Goal: Transaction & Acquisition: Obtain resource

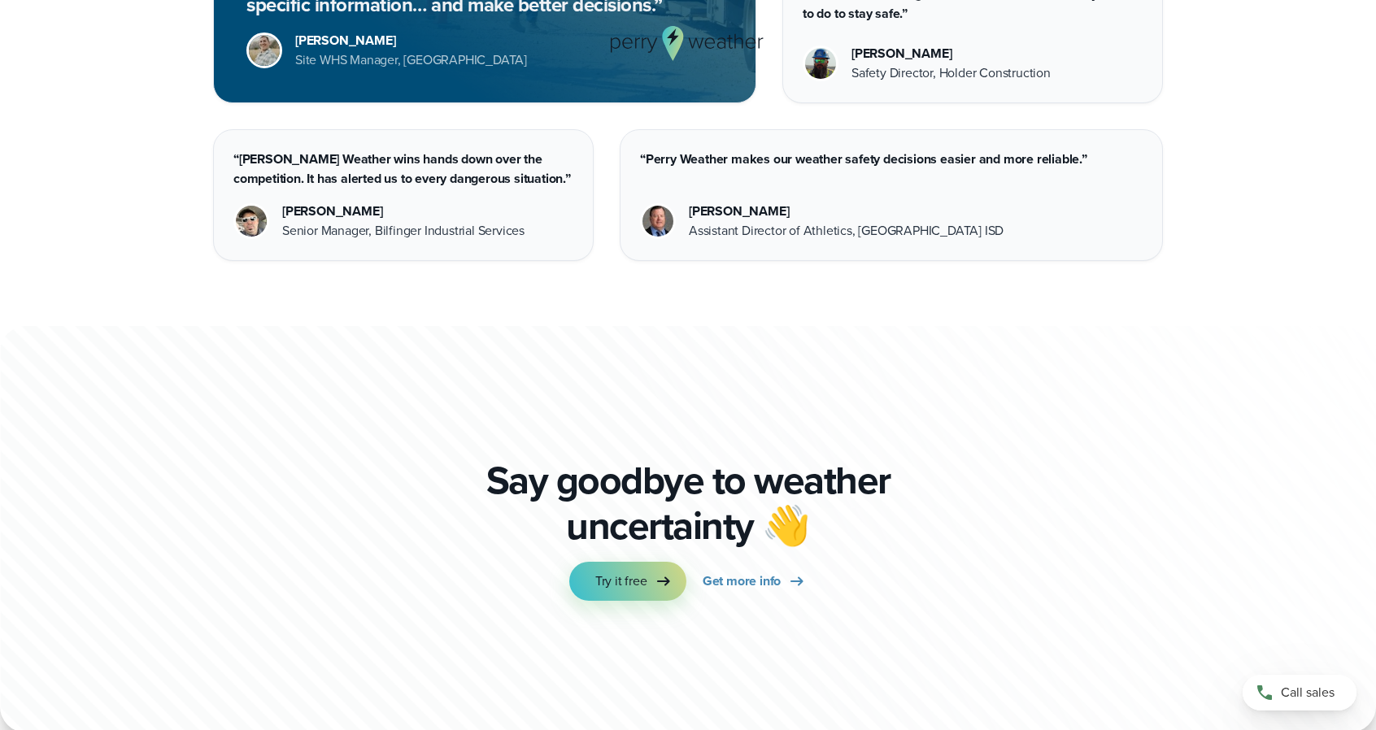
scroll to position [4525, 0]
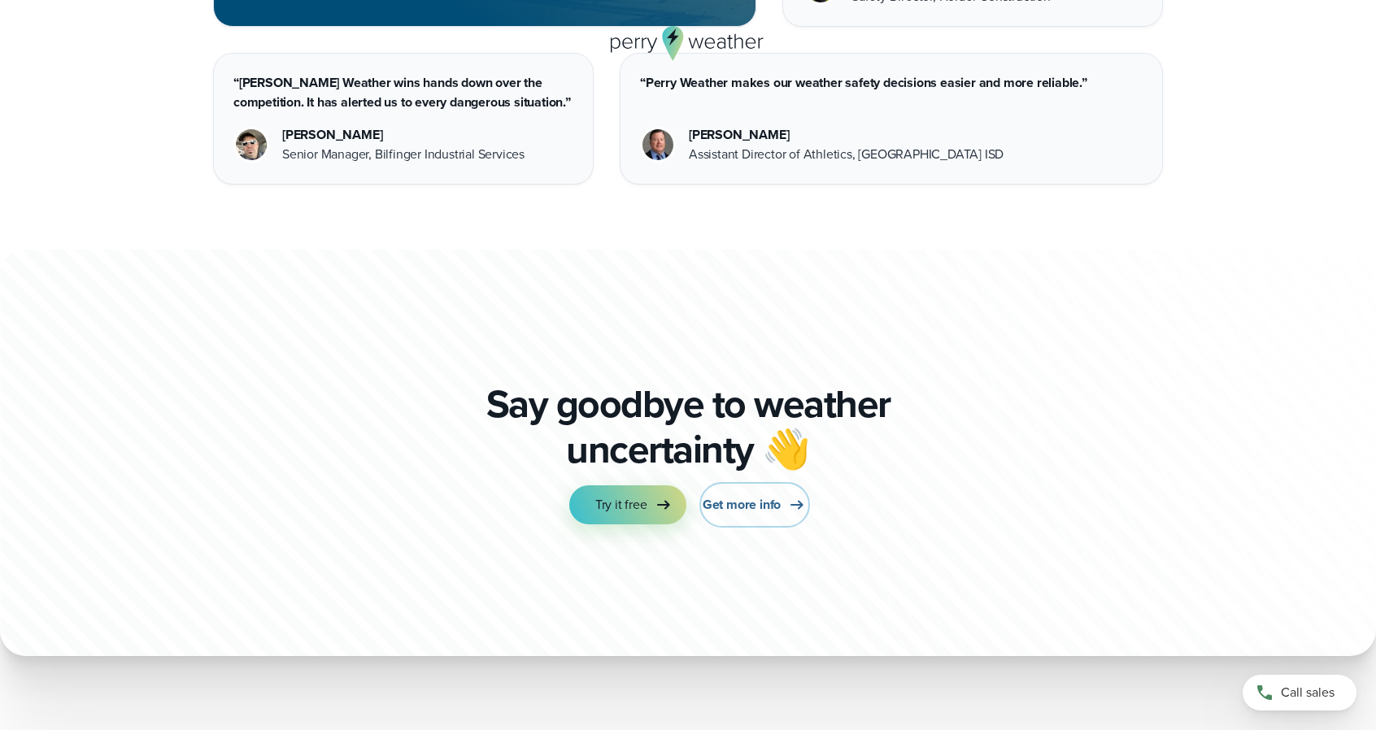
click at [768, 503] on span "Get more info" at bounding box center [741, 505] width 78 height 20
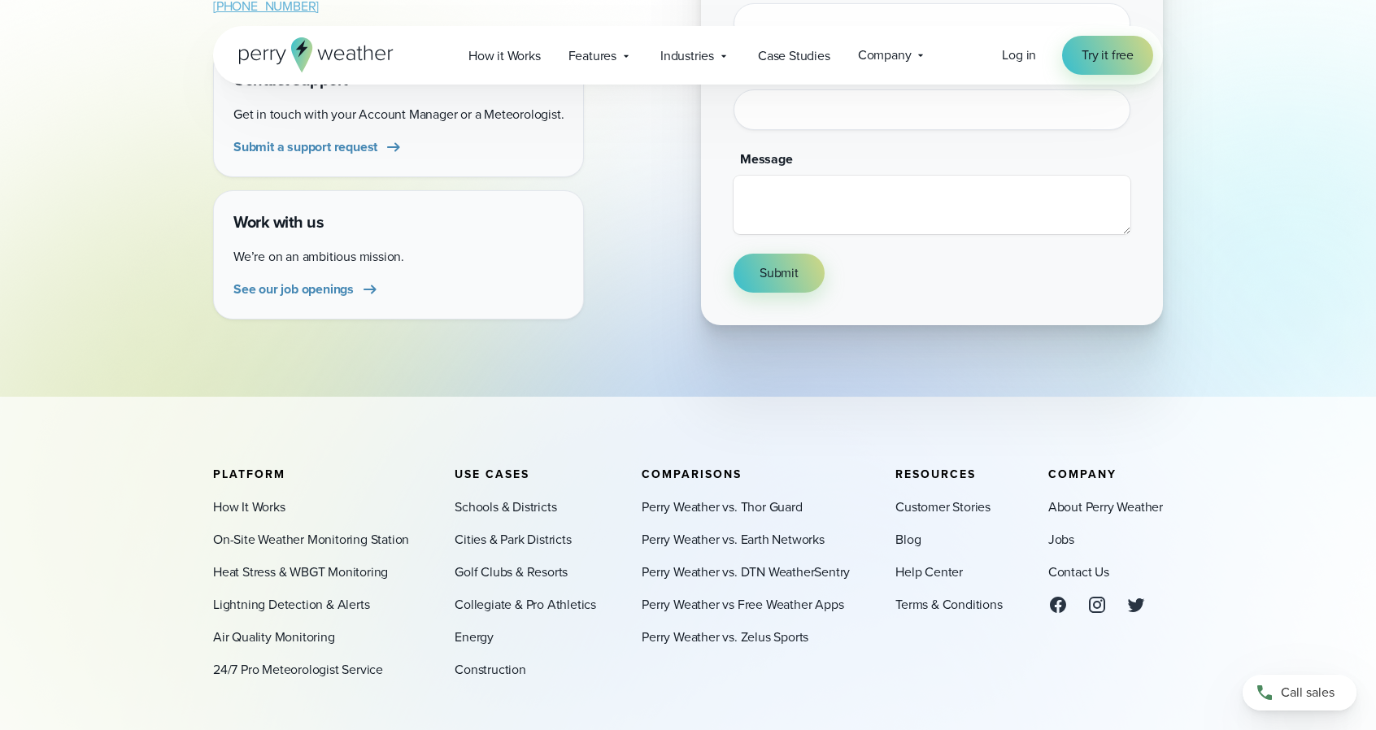
scroll to position [488, 0]
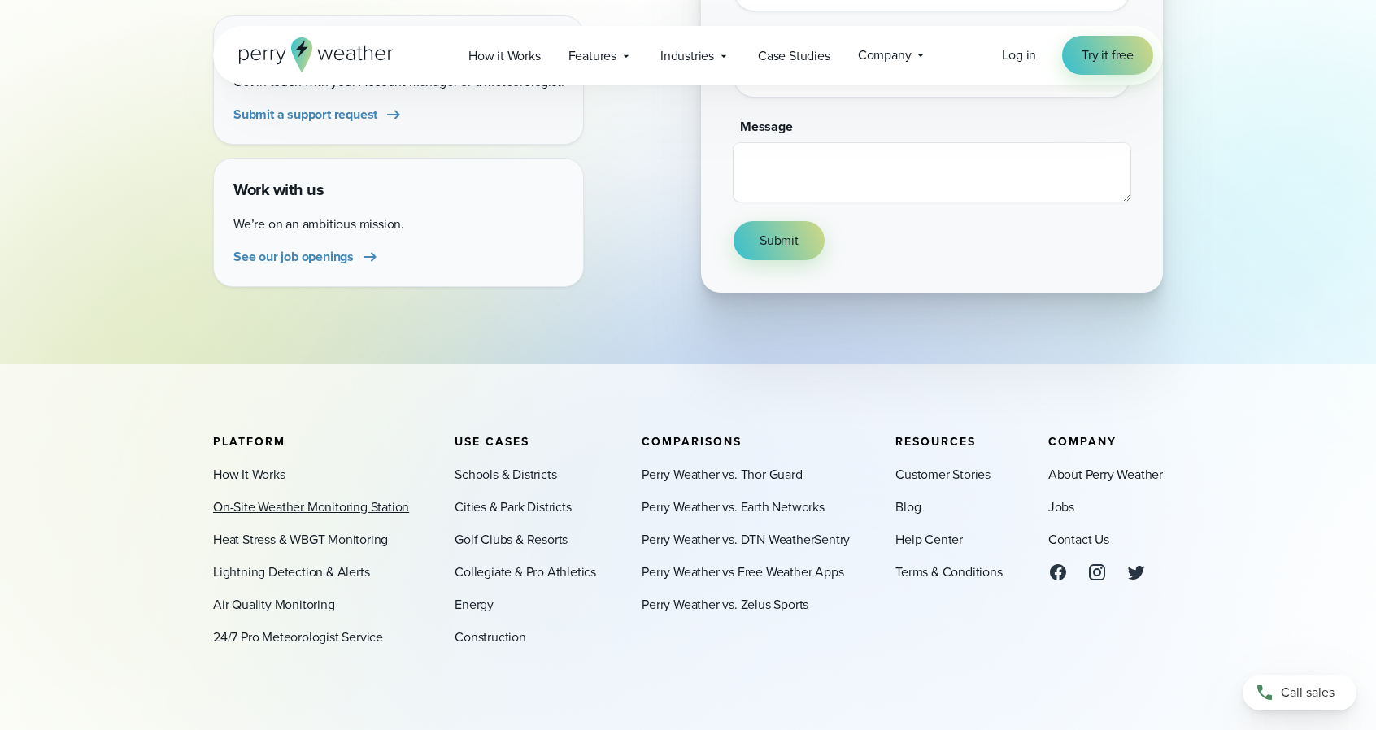
click at [328, 504] on link "On-Site Weather Monitoring Station" at bounding box center [311, 508] width 196 height 20
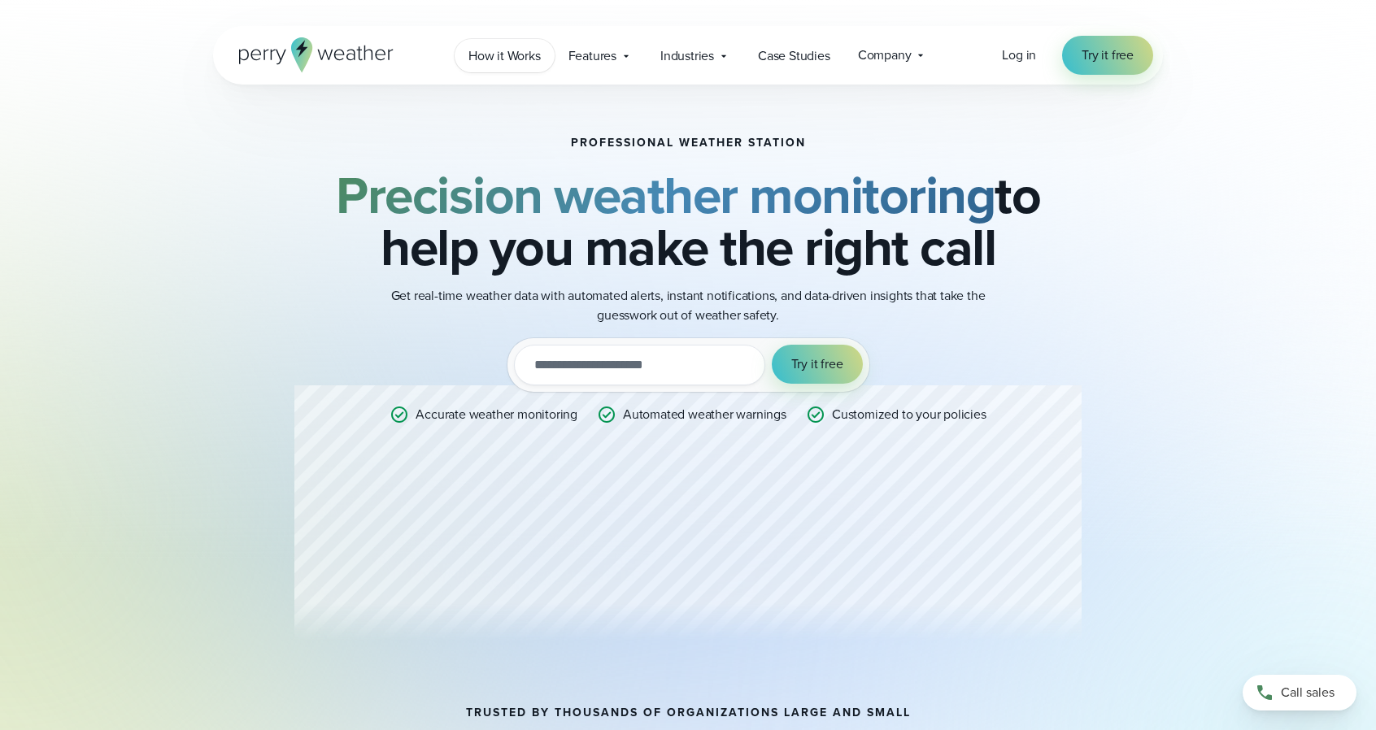
click at [507, 58] on span "How it Works" at bounding box center [504, 56] width 72 height 20
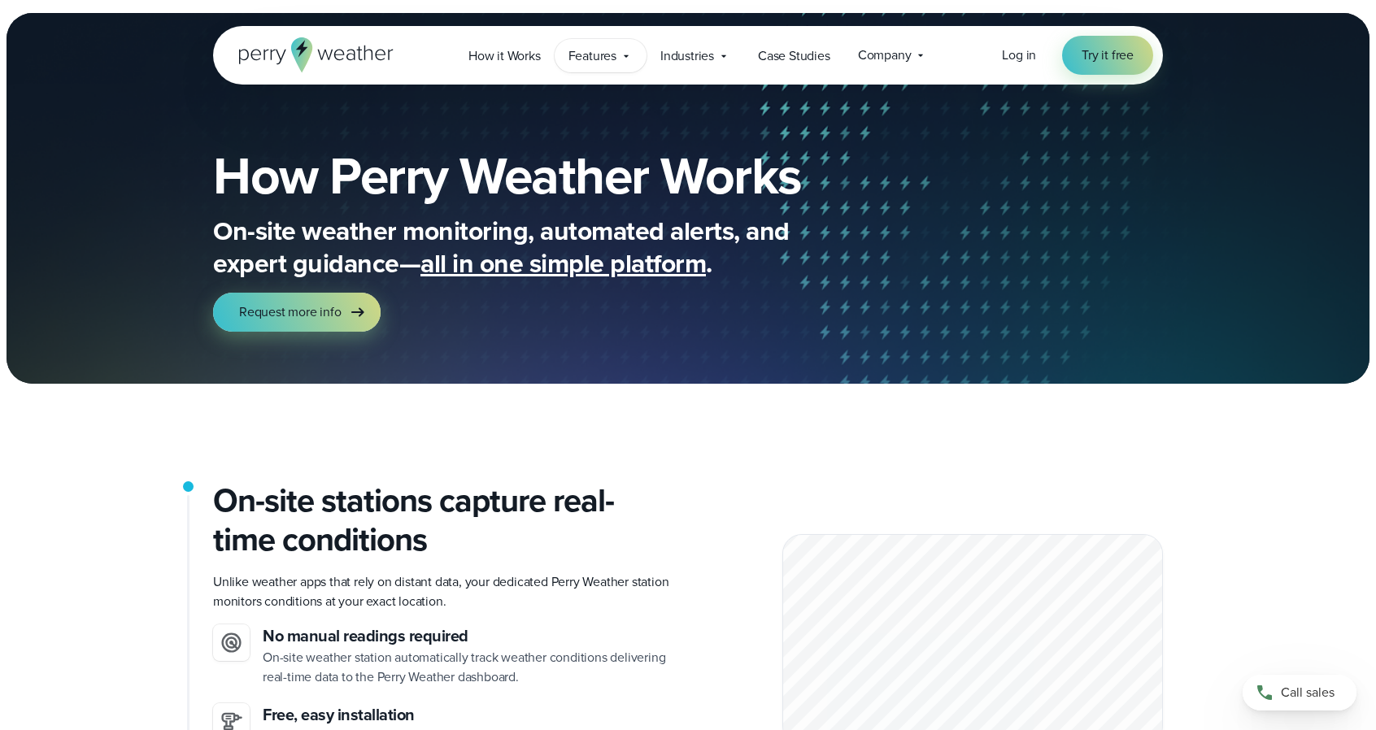
click at [605, 59] on span "Features" at bounding box center [592, 56] width 48 height 20
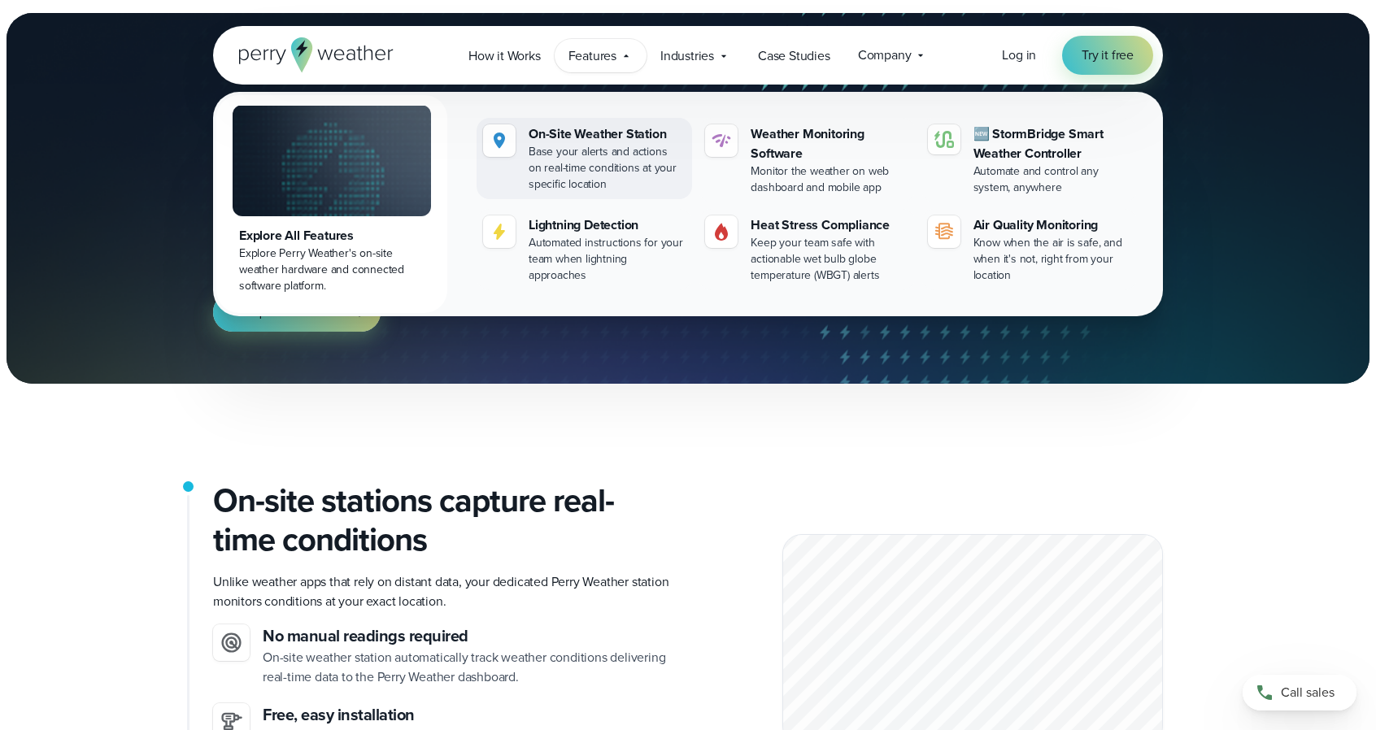
click at [614, 131] on div "On-Site Weather Station" at bounding box center [606, 134] width 157 height 20
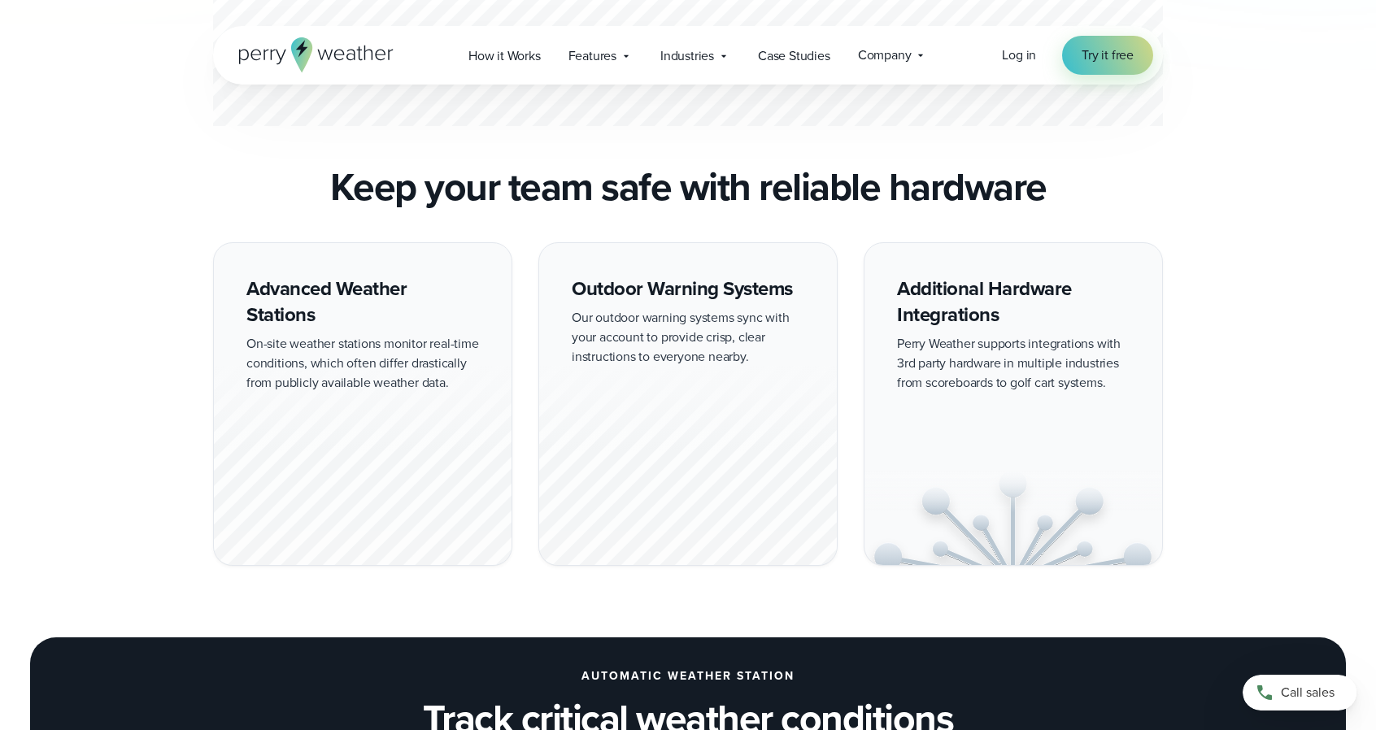
scroll to position [1382, 0]
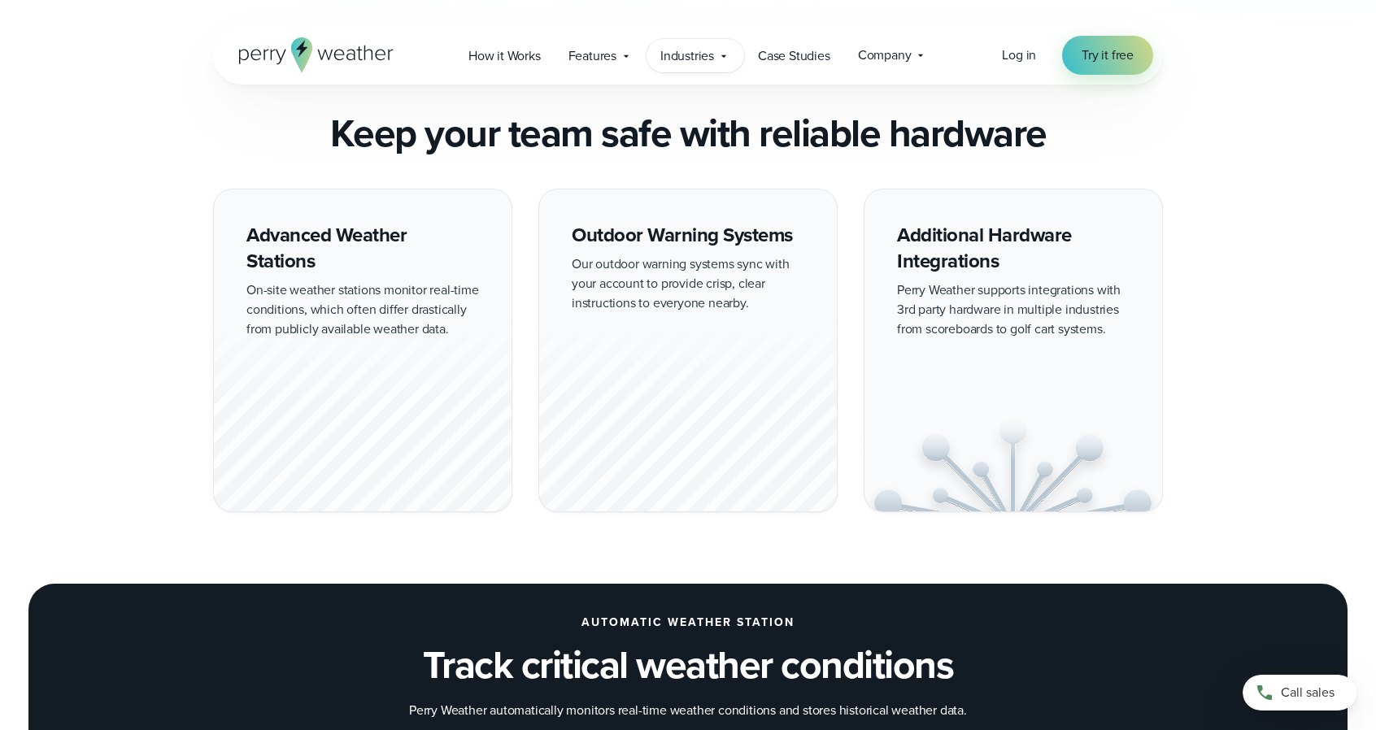
click at [689, 54] on span "Industries" at bounding box center [687, 56] width 54 height 20
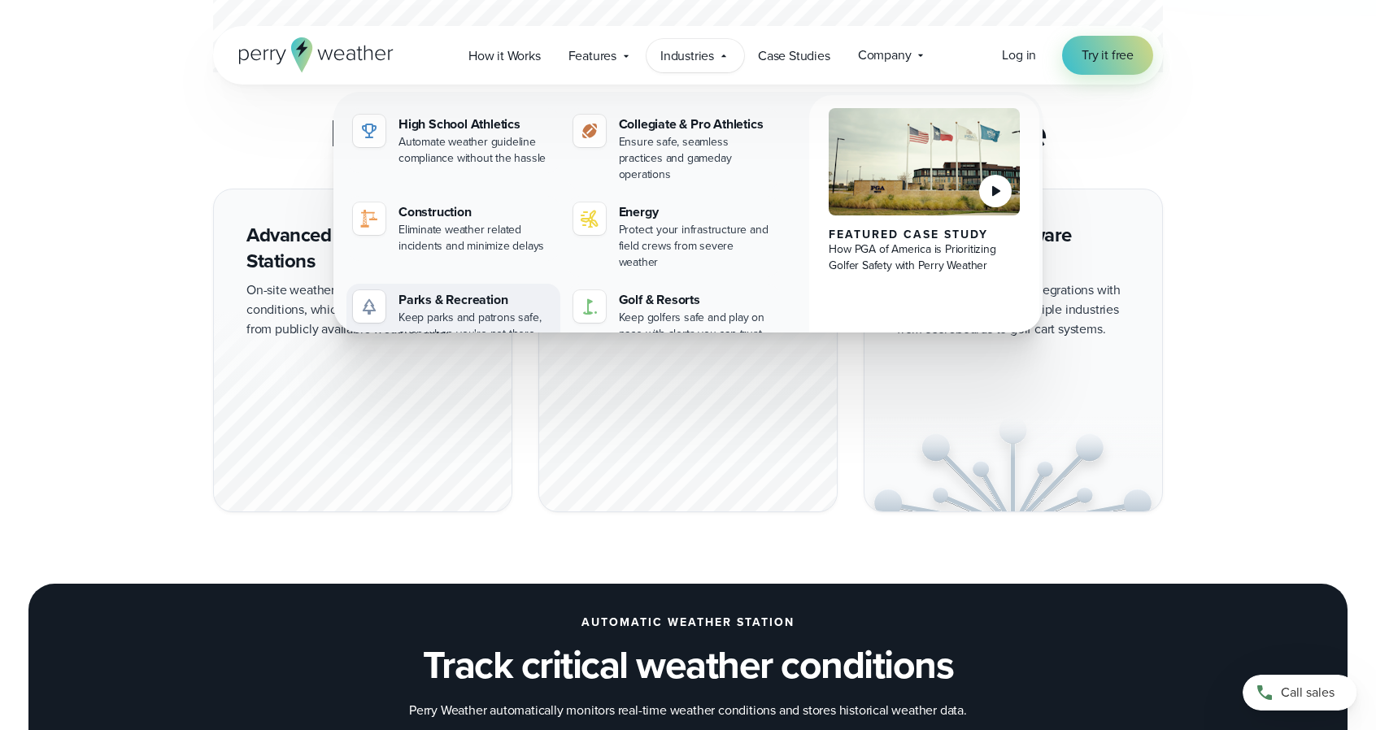
click at [442, 310] on div "Keep parks and patrons safe, even when you're not there" at bounding box center [475, 326] width 155 height 33
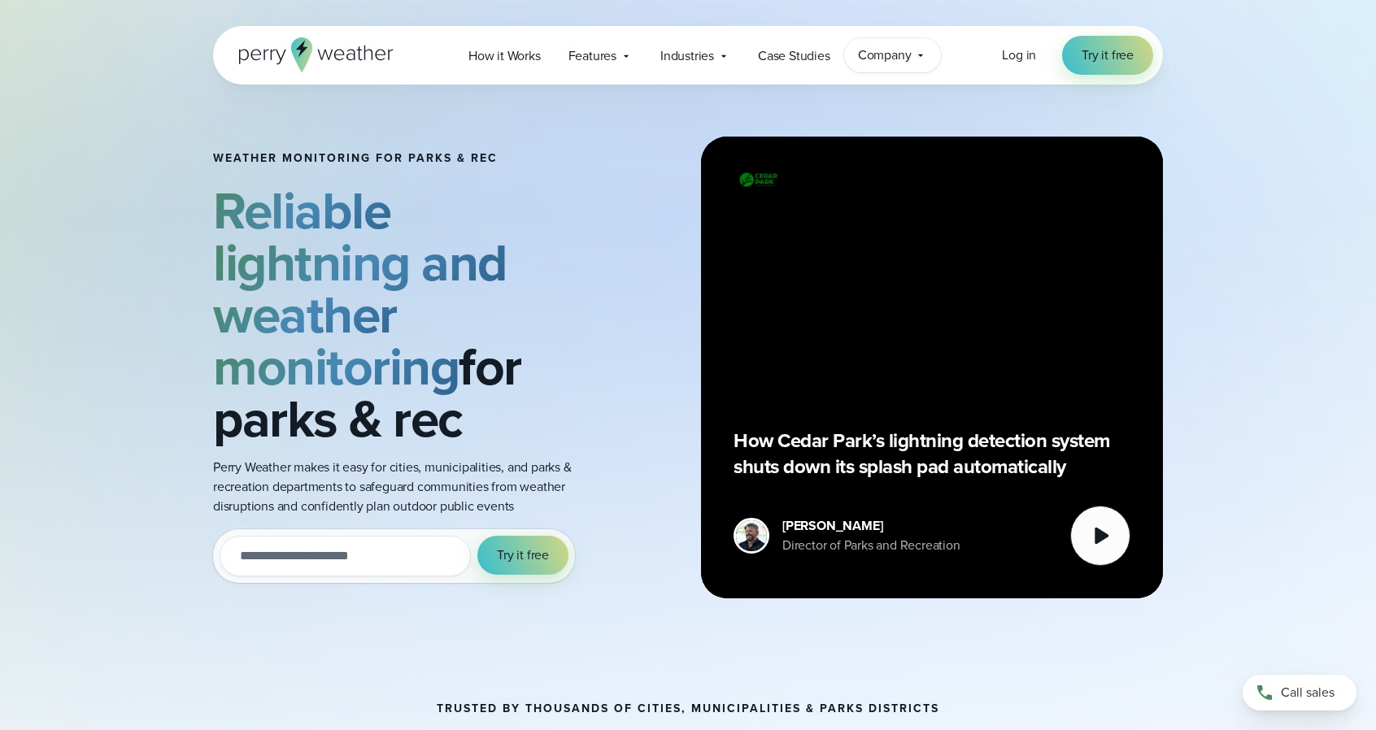
click at [896, 58] on span "Company" at bounding box center [885, 56] width 54 height 20
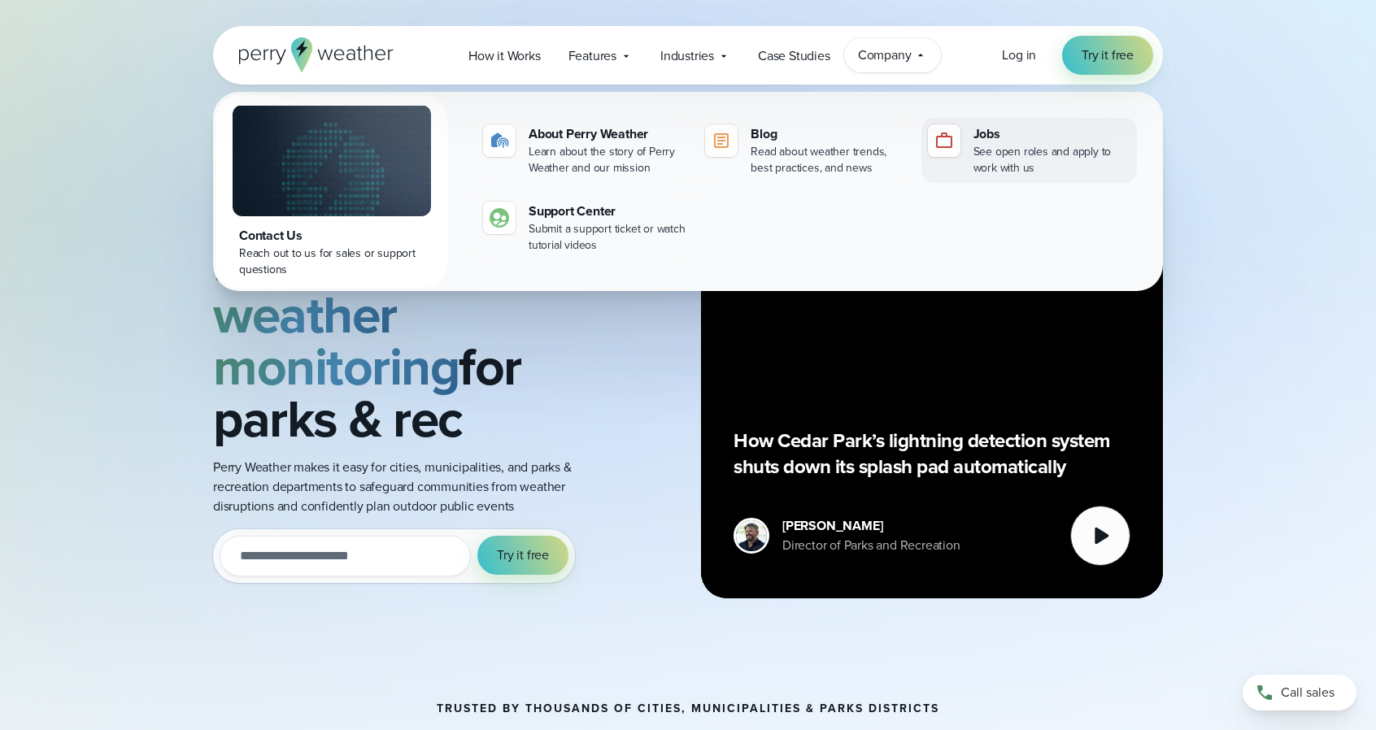
click at [983, 154] on div "See open roles and apply to work with us" at bounding box center [1051, 160] width 157 height 33
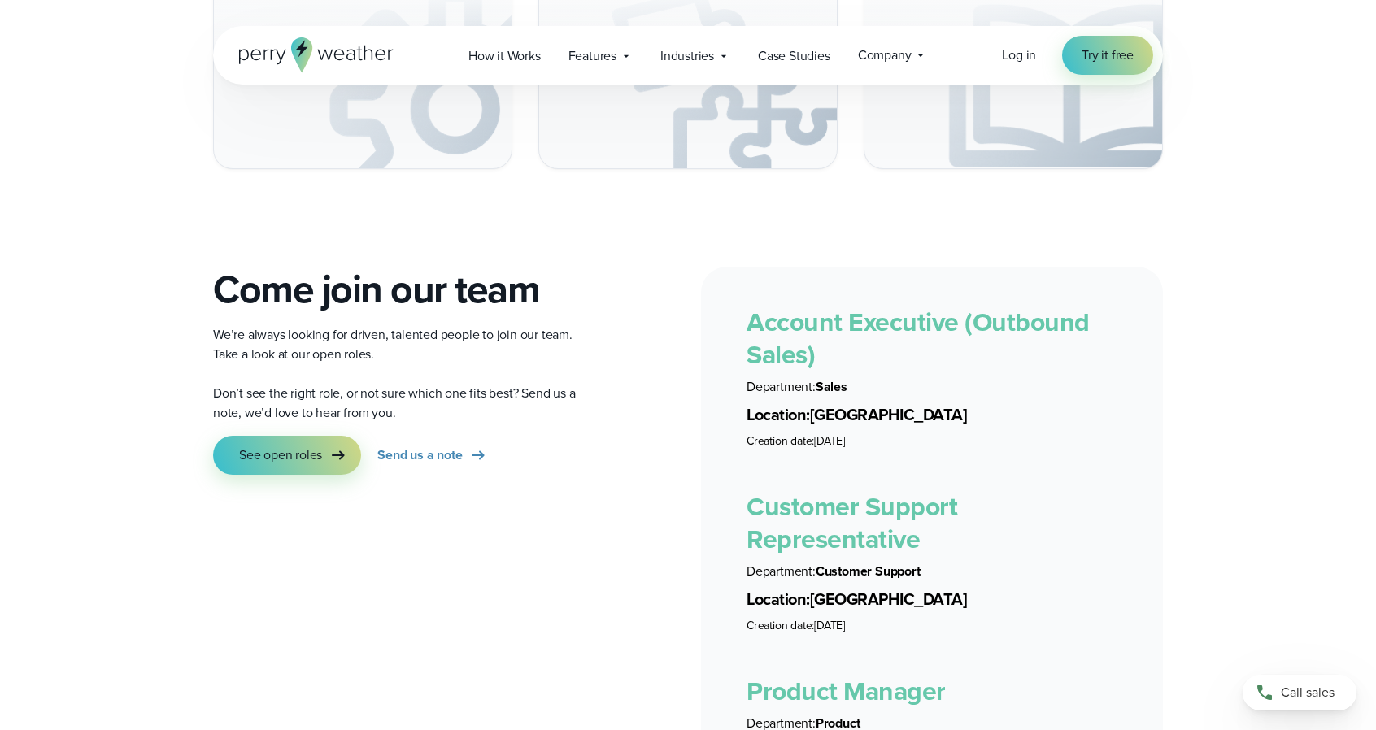
scroll to position [2764, 0]
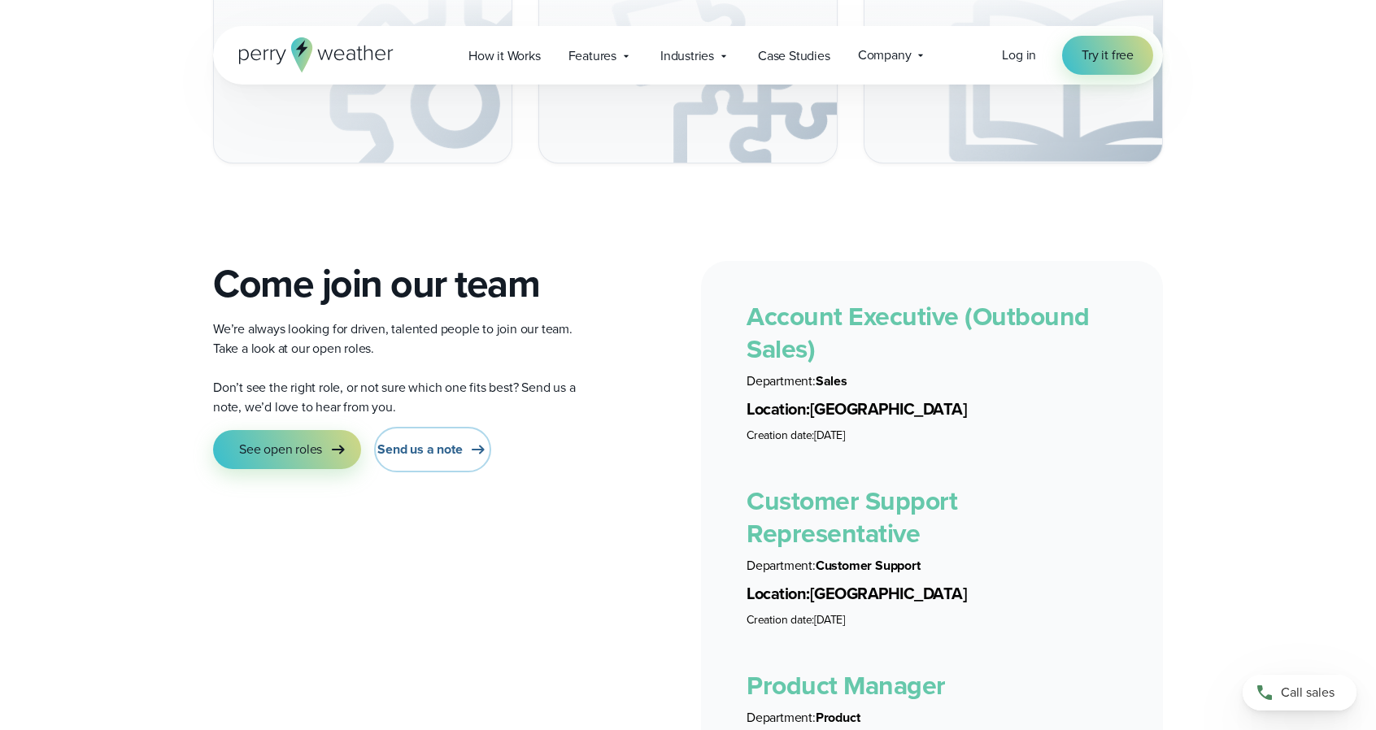
click at [460, 440] on span "Send us a note" at bounding box center [419, 450] width 85 height 20
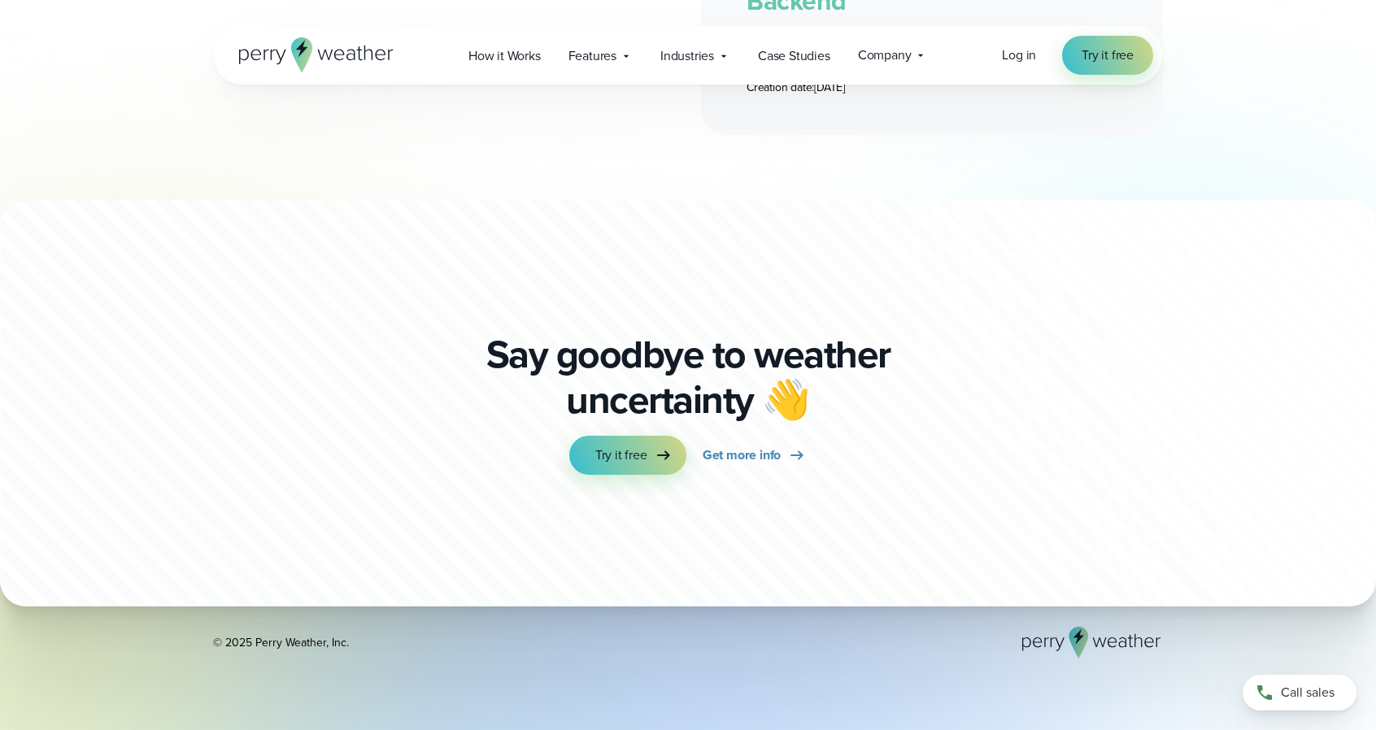
scroll to position [3821, 0]
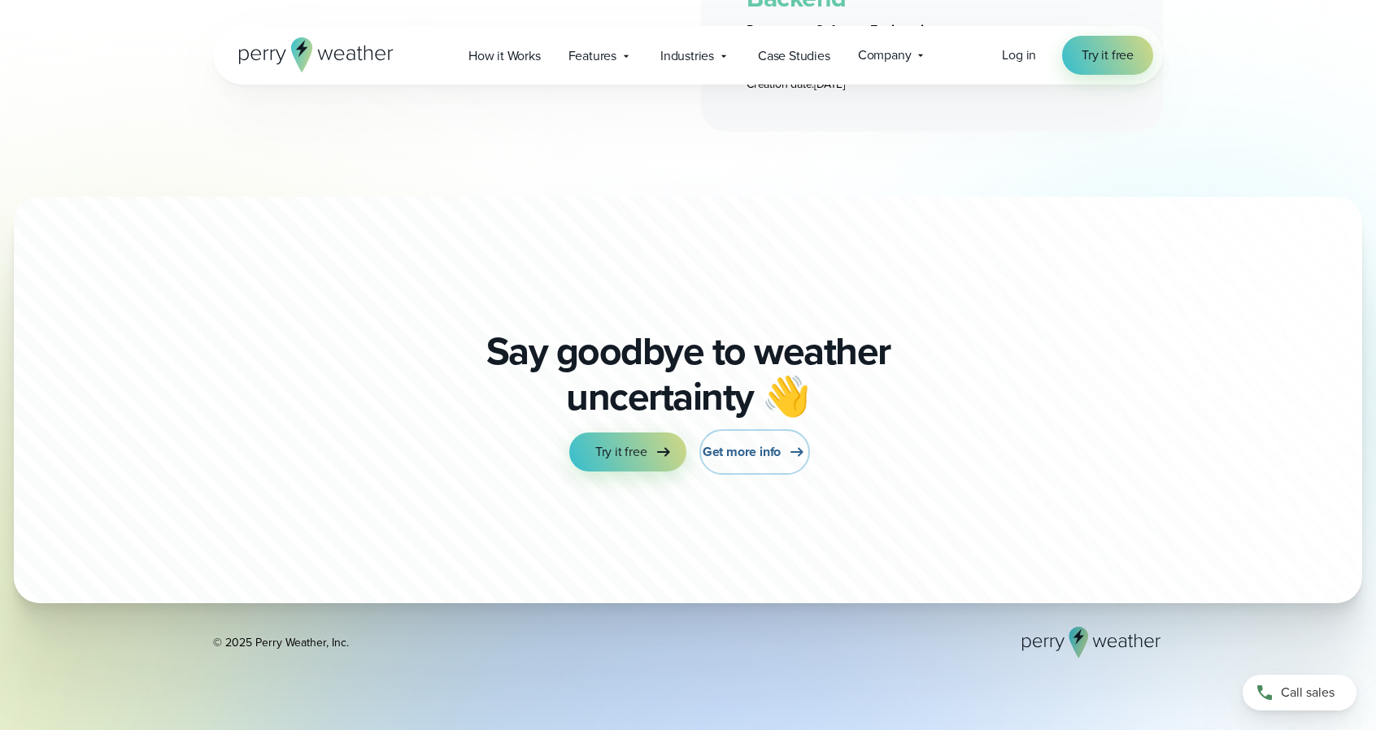
click at [759, 442] on span "Get more info" at bounding box center [741, 452] width 78 height 20
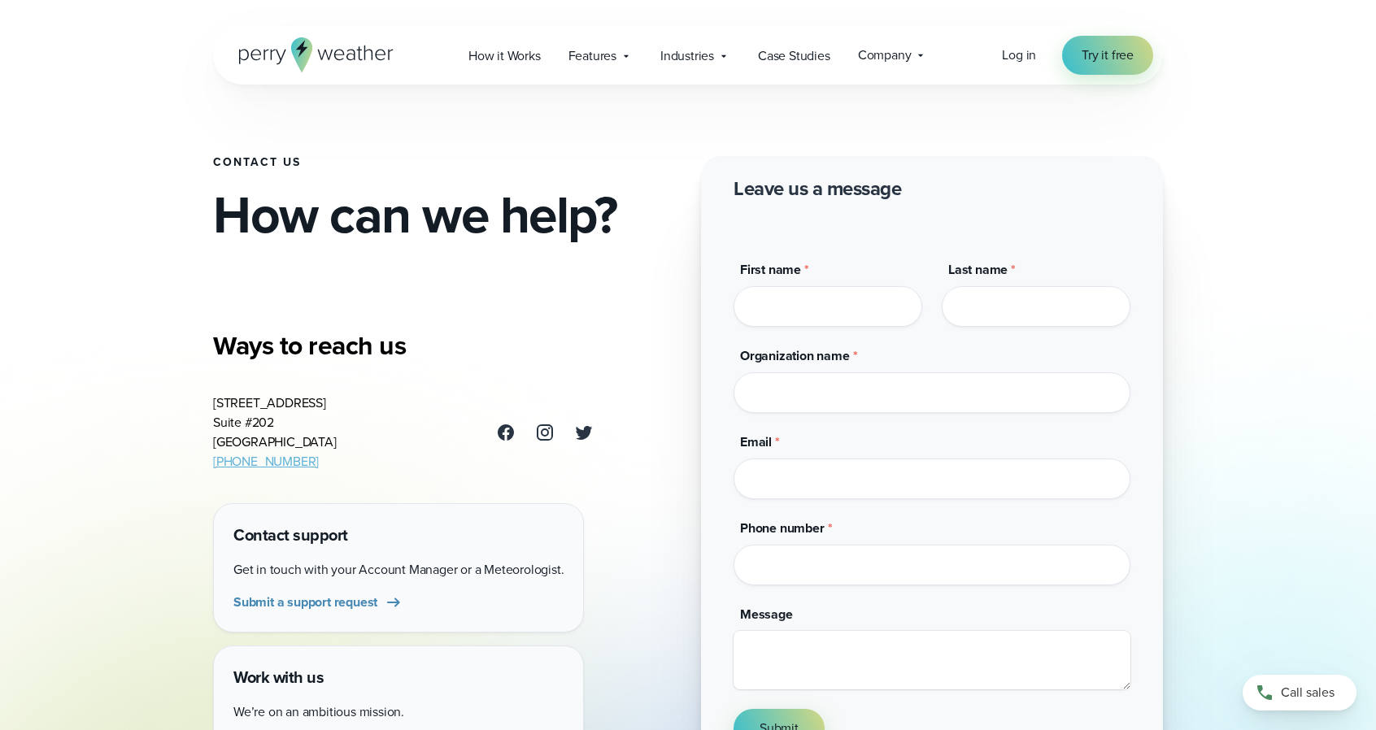
click at [785, 297] on input "First name *" at bounding box center [827, 306] width 189 height 41
type input "******"
type input "**********"
click at [815, 389] on input "Organization name *" at bounding box center [931, 392] width 397 height 41
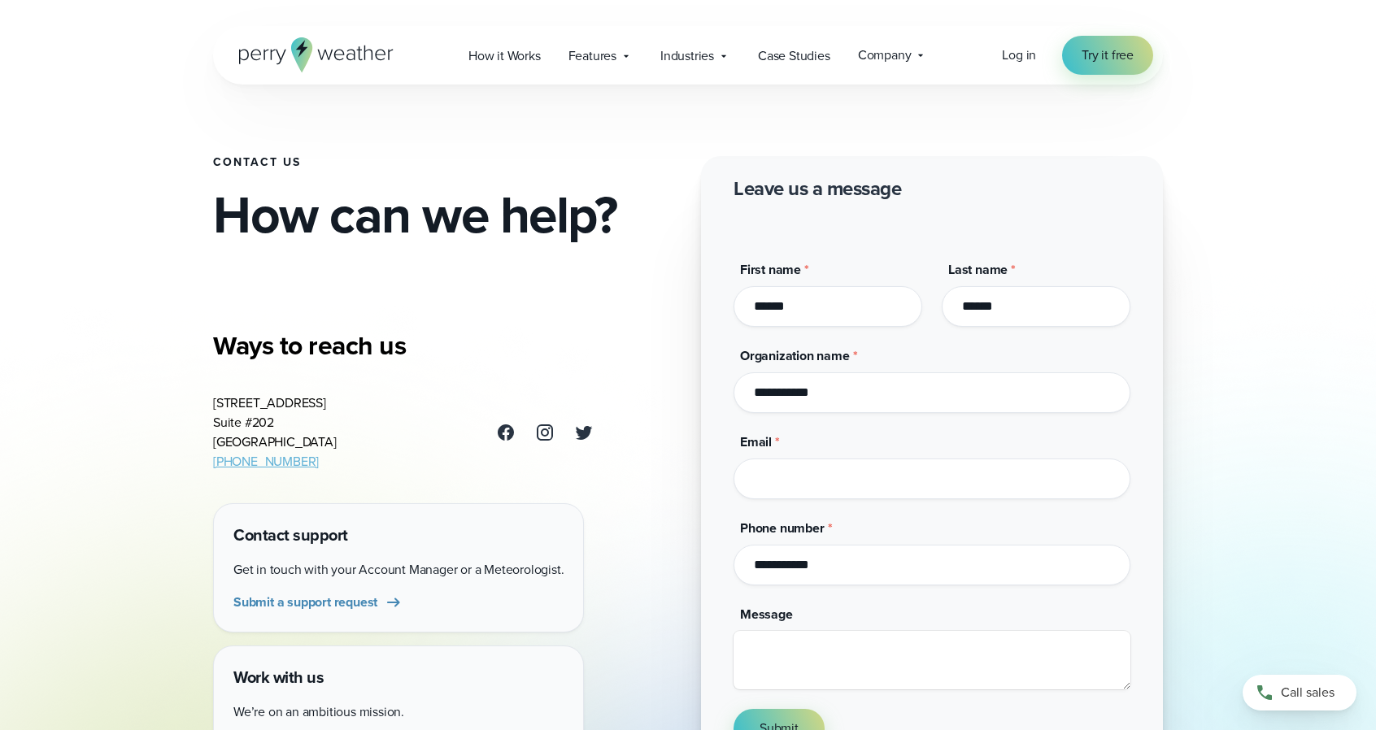
type input "**********"
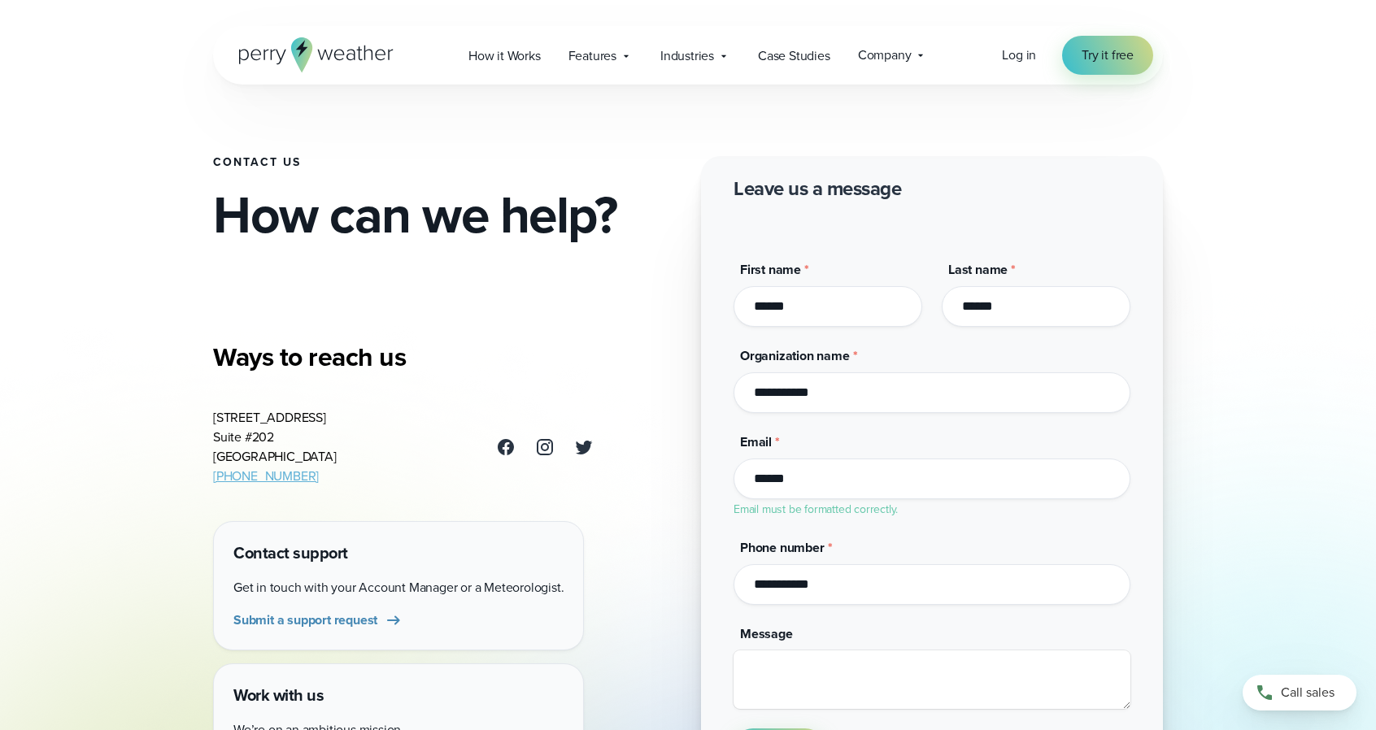
type input "**********"
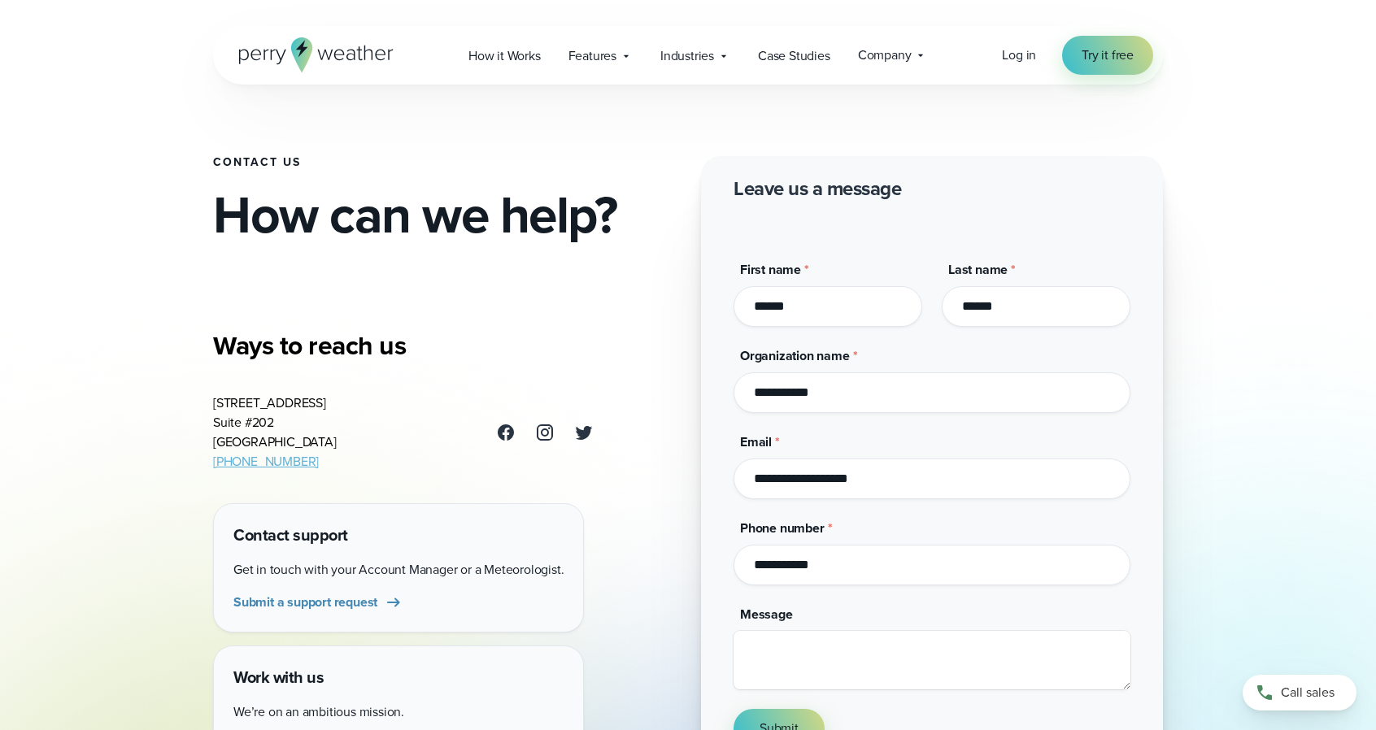
click at [818, 648] on textarea "Message" at bounding box center [931, 660] width 397 height 59
type textarea "**********"
click at [789, 719] on span "Submit" at bounding box center [778, 729] width 39 height 20
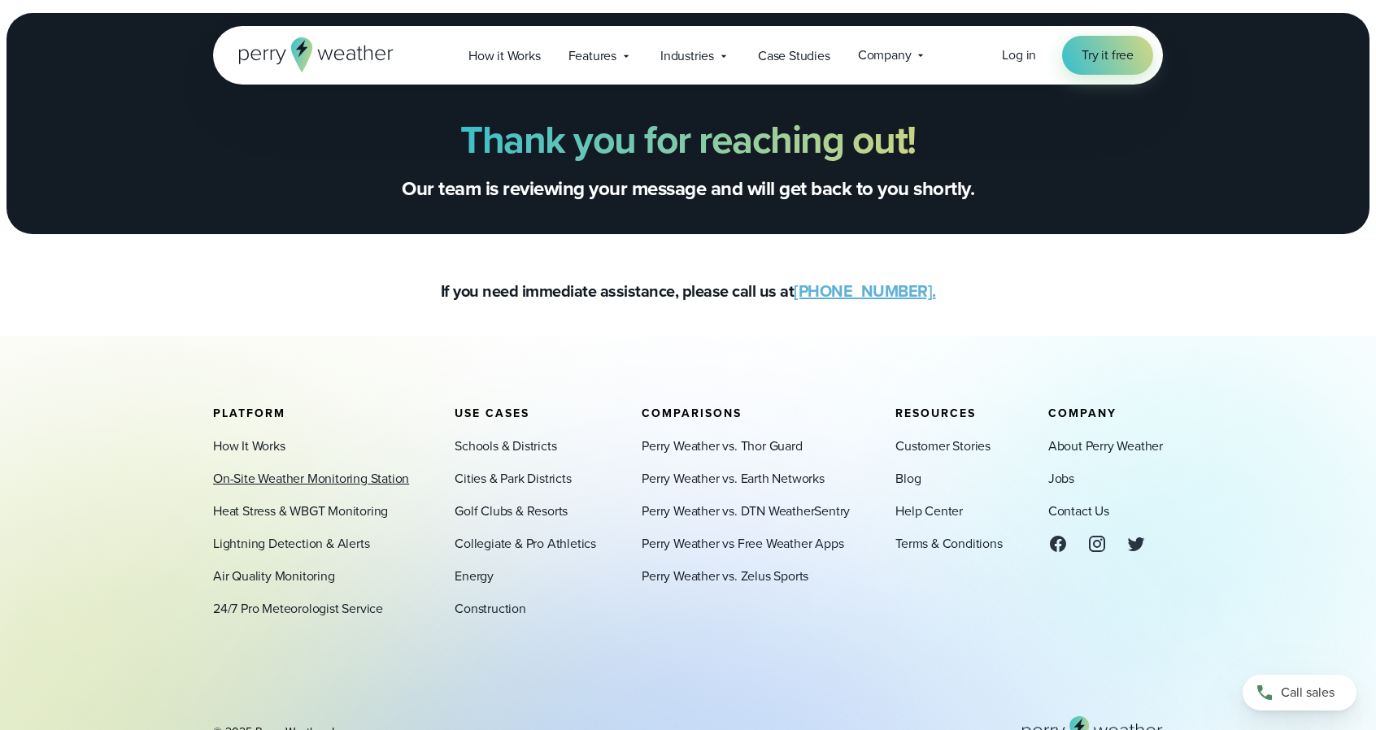
click at [331, 481] on link "On-Site Weather Monitoring Station" at bounding box center [311, 479] width 196 height 20
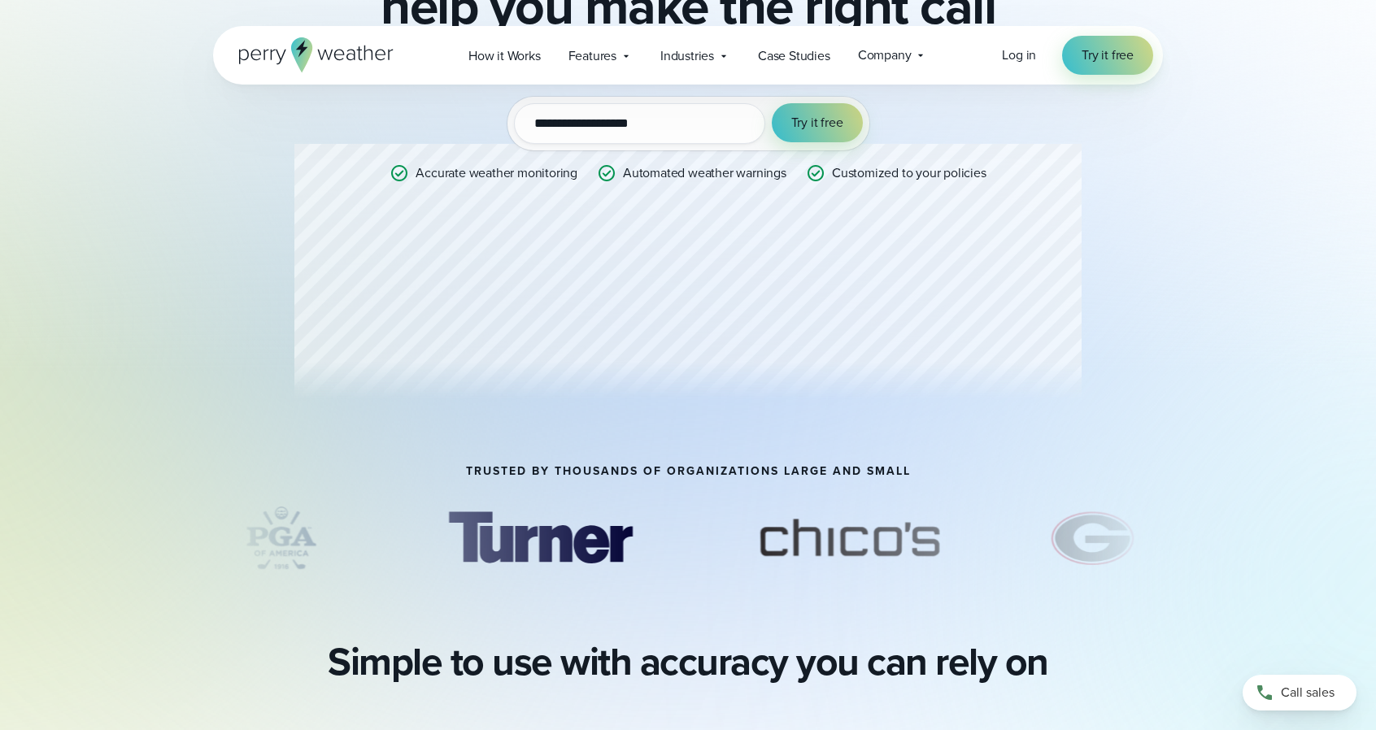
scroll to position [244, 0]
